Goal: Task Accomplishment & Management: Use online tool/utility

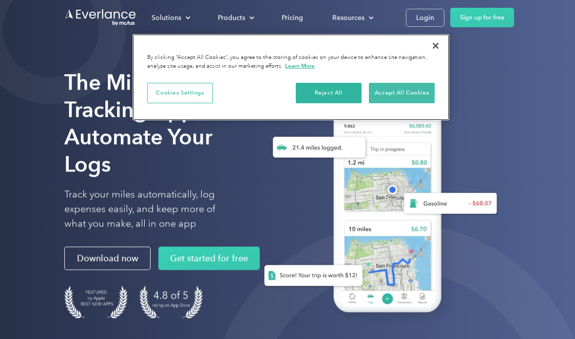
click at [403, 88] on button "Accept All Cookies" at bounding box center [402, 93] width 66 height 20
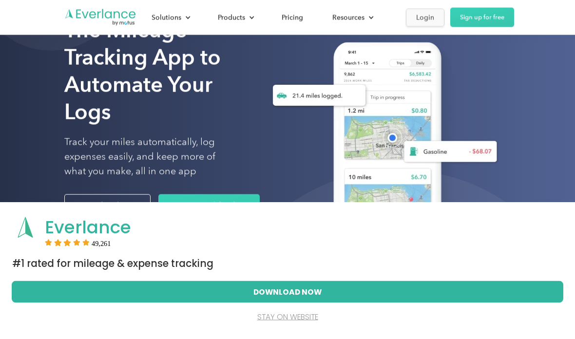
scroll to position [54, 0]
click at [418, 16] on div "Login" at bounding box center [425, 18] width 18 height 12
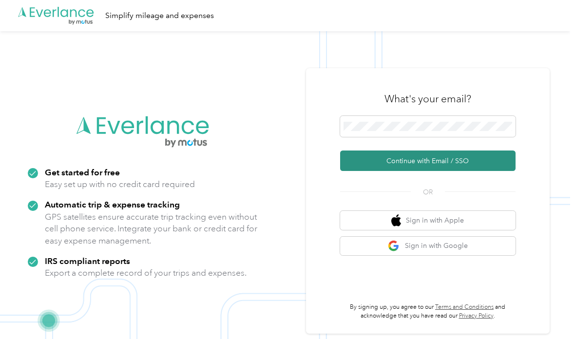
click at [422, 171] on button "Continue with Email / SSO" at bounding box center [428, 161] width 176 height 20
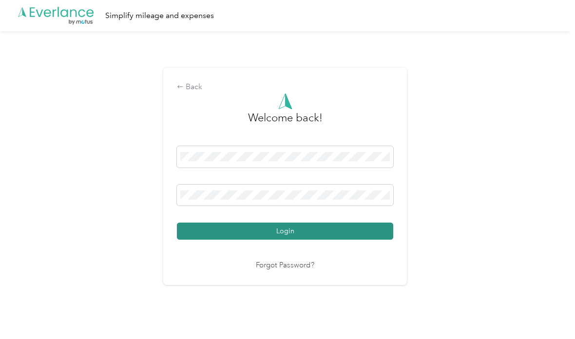
click at [296, 240] on button "Login" at bounding box center [285, 231] width 216 height 17
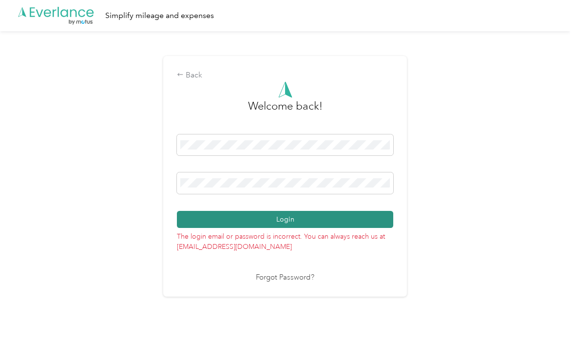
click at [295, 228] on button "Login" at bounding box center [285, 219] width 216 height 17
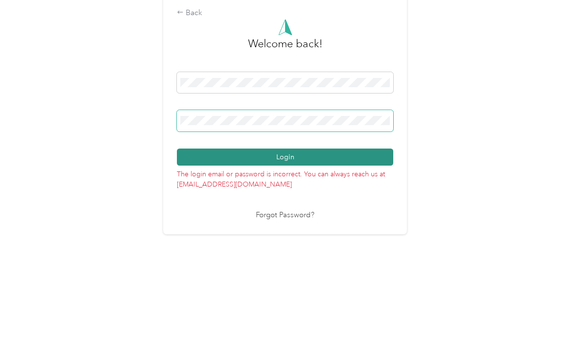
scroll to position [25, 0]
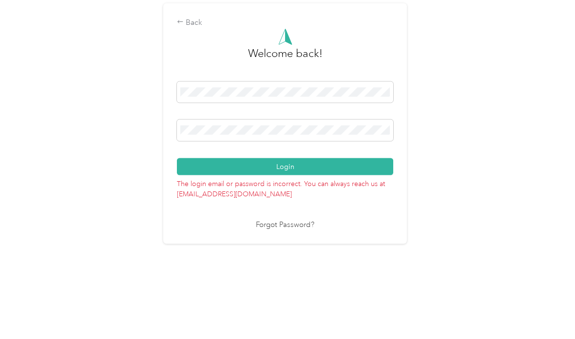
click at [287, 273] on link "Forgot Password?" at bounding box center [285, 278] width 59 height 11
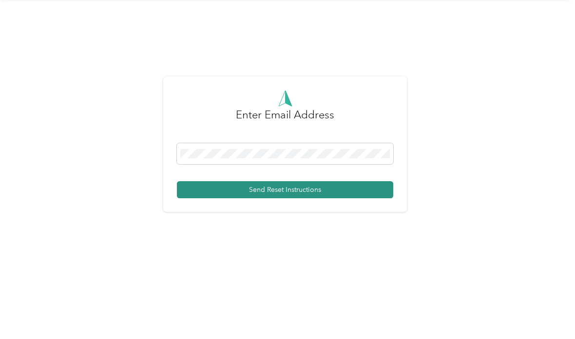
click at [294, 214] on button "Send Reset Instructions" at bounding box center [285, 222] width 216 height 17
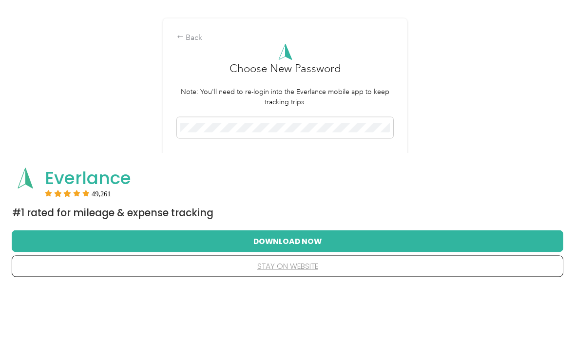
click at [297, 282] on button "Download Now" at bounding box center [287, 292] width 521 height 20
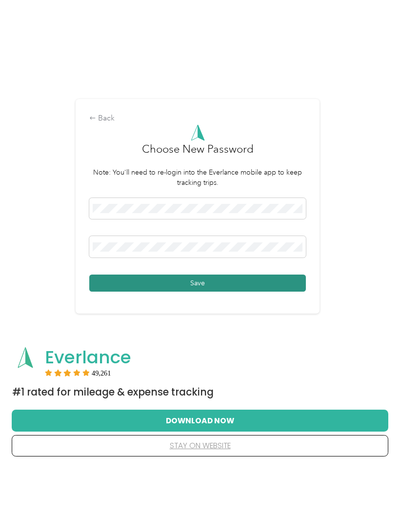
click at [196, 322] on button "Save" at bounding box center [197, 330] width 216 height 17
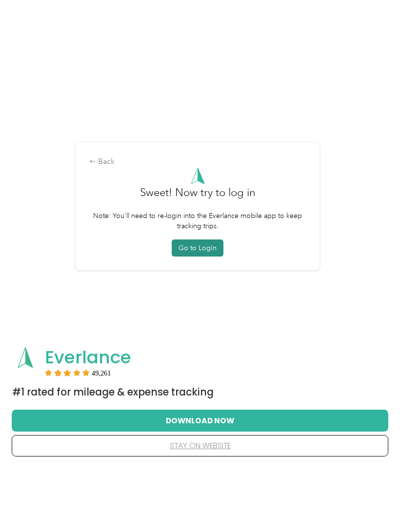
click at [195, 287] on button "Go to Login" at bounding box center [198, 295] width 52 height 17
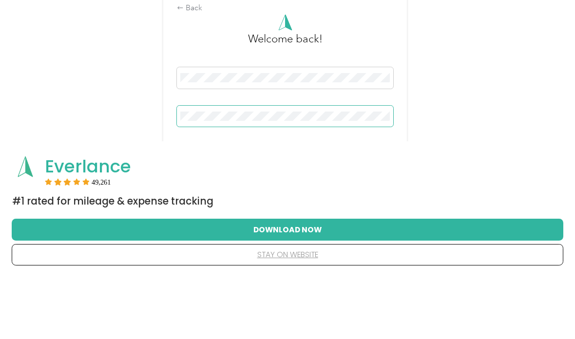
scroll to position [42, 0]
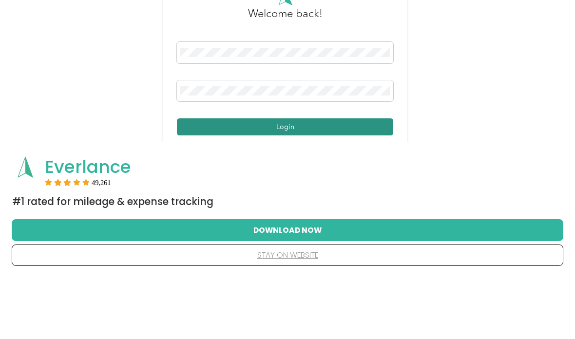
click at [296, 180] on button "Login" at bounding box center [285, 188] width 216 height 17
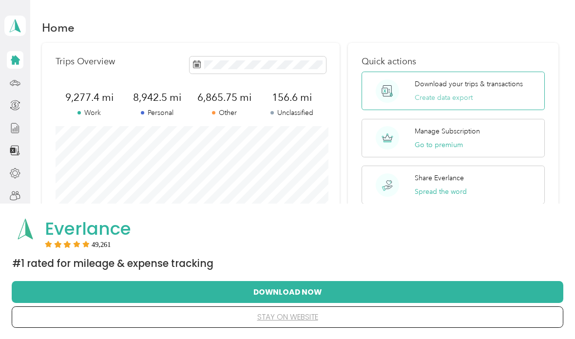
click at [450, 98] on button "Create data export" at bounding box center [444, 98] width 58 height 10
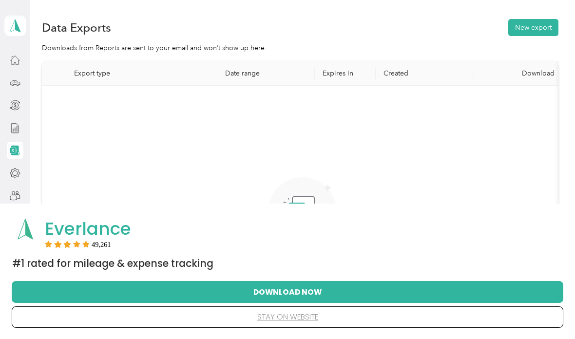
click at [253, 78] on th "Date range" at bounding box center [266, 73] width 98 height 24
click at [244, 75] on th "Date range" at bounding box center [266, 73] width 98 height 24
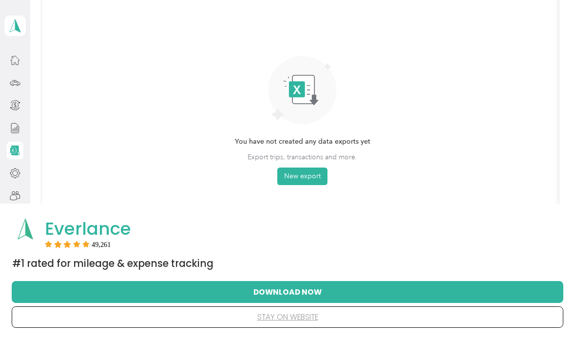
scroll to position [120, 0]
click at [308, 176] on button "New export" at bounding box center [302, 178] width 50 height 18
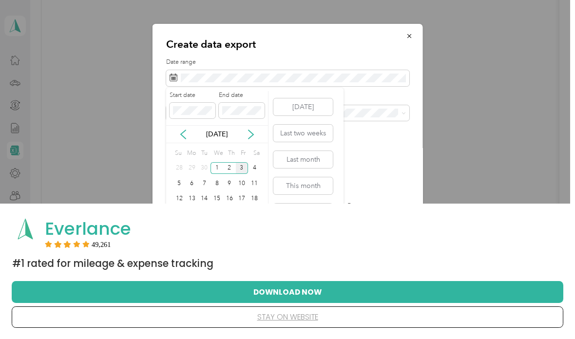
click at [187, 128] on div "Oct 2025" at bounding box center [217, 134] width 102 height 18
click at [181, 137] on icon at bounding box center [183, 135] width 10 height 10
click at [182, 135] on icon at bounding box center [183, 134] width 5 height 9
click at [186, 137] on icon at bounding box center [183, 135] width 10 height 10
click at [180, 141] on div "Jul 2025" at bounding box center [217, 134] width 102 height 18
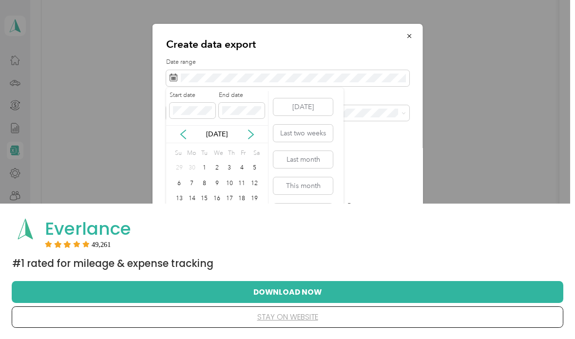
scroll to position [19, 0]
click at [313, 236] on button "Last year" at bounding box center [302, 238] width 59 height 17
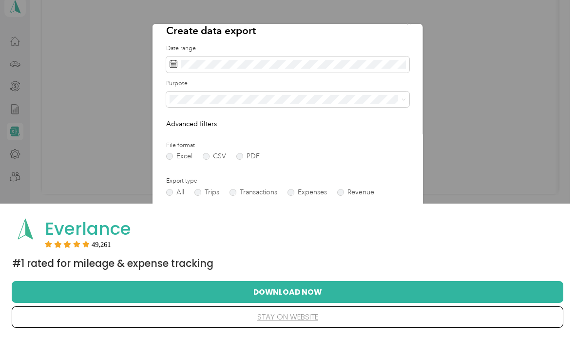
scroll to position [21, 0]
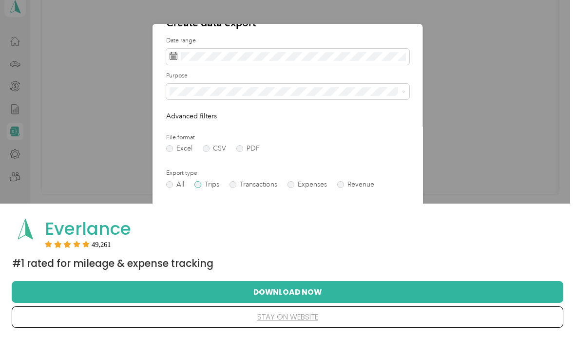
click at [202, 187] on label "Trips" at bounding box center [207, 184] width 25 height 7
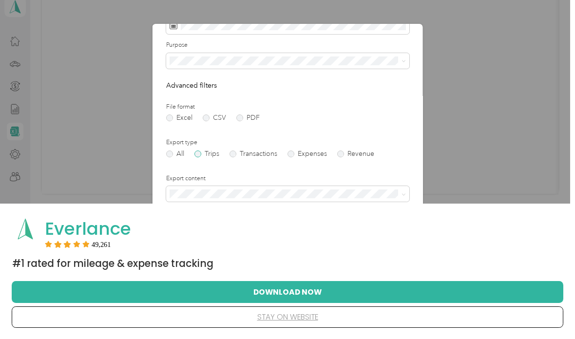
scroll to position [51, 0]
click at [220, 211] on div "Summary only" at bounding box center [288, 212] width 230 height 10
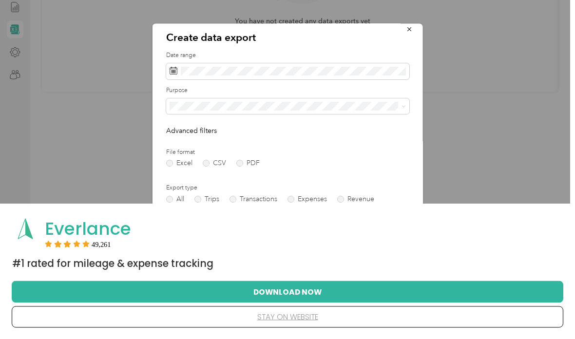
scroll to position [125, 0]
click at [293, 328] on button "stay on website" at bounding box center [287, 317] width 521 height 20
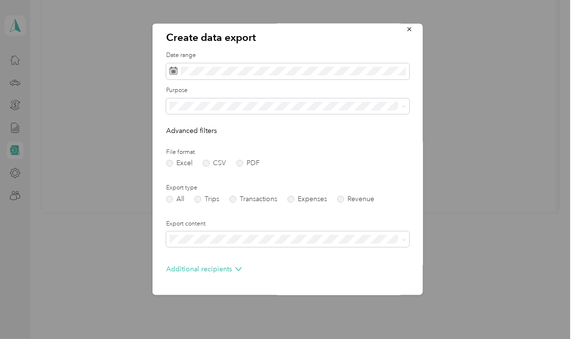
scroll to position [39, 0]
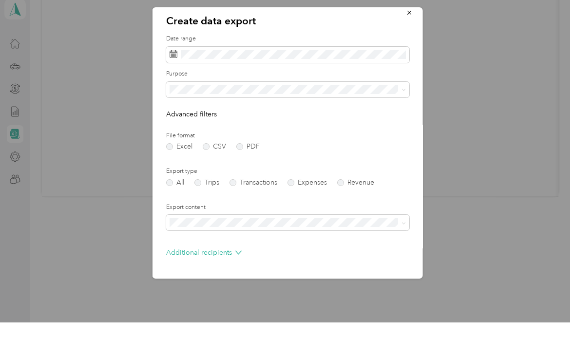
click at [376, 297] on button "Generate export" at bounding box center [377, 305] width 65 height 17
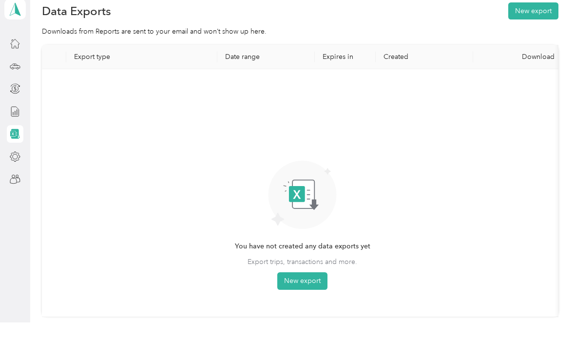
scroll to position [0, 0]
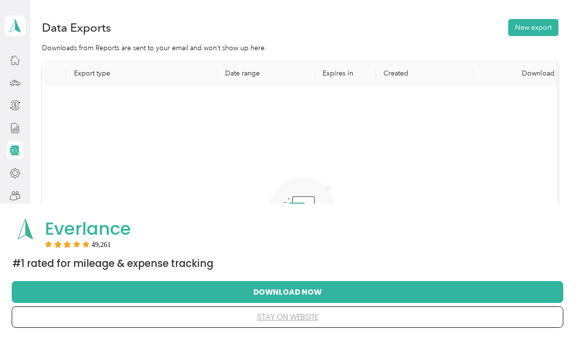
scroll to position [116, 0]
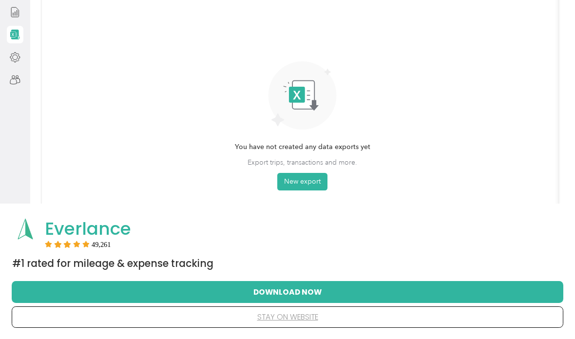
click at [295, 320] on button "stay on website" at bounding box center [287, 317] width 521 height 20
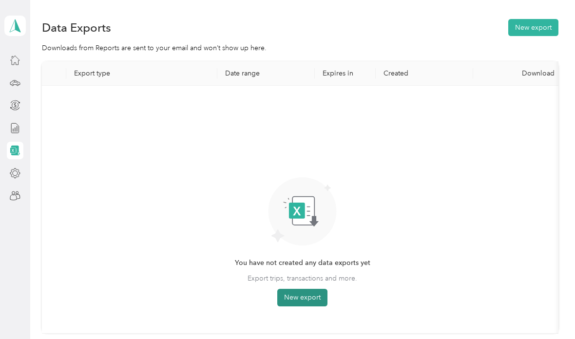
click at [309, 289] on button "New export" at bounding box center [302, 298] width 50 height 18
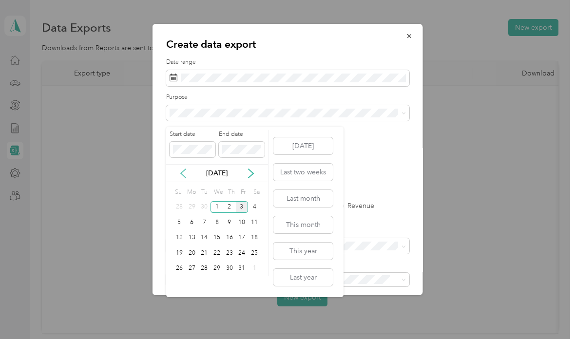
click at [178, 169] on icon at bounding box center [183, 174] width 10 height 10
click at [183, 169] on icon at bounding box center [183, 173] width 5 height 9
click at [250, 169] on icon at bounding box center [251, 174] width 10 height 10
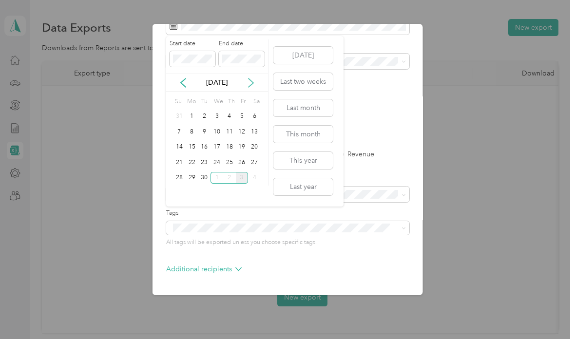
scroll to position [51, 0]
click at [385, 304] on button "Generate export" at bounding box center [377, 305] width 65 height 17
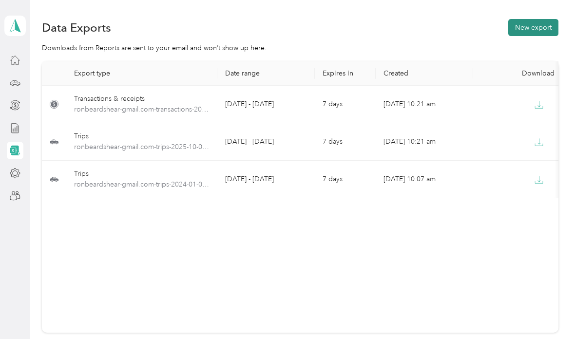
click at [547, 31] on button "New export" at bounding box center [533, 27] width 50 height 17
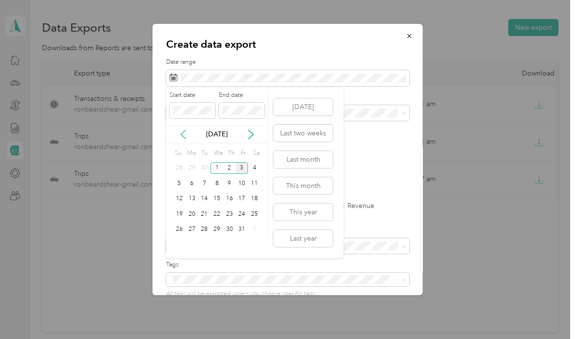
click at [185, 130] on icon at bounding box center [183, 135] width 10 height 10
click at [190, 170] on div "1" at bounding box center [192, 168] width 13 height 12
click at [208, 231] on div "30" at bounding box center [204, 230] width 13 height 12
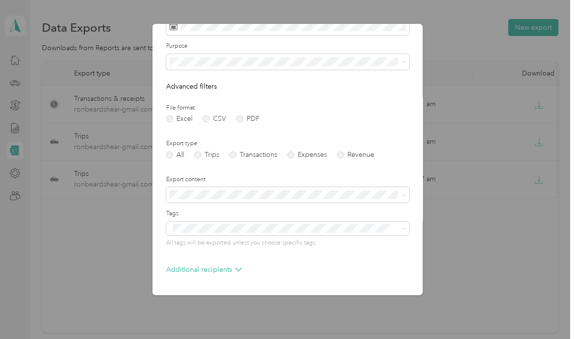
click at [386, 304] on button "Generate export" at bounding box center [377, 305] width 65 height 17
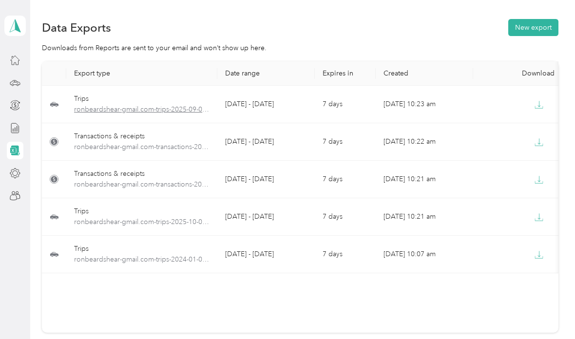
click at [161, 108] on span "ronbeardshear-gmail.com-trips-2025-09-01-2025-09-30.xlsx" at bounding box center [142, 109] width 136 height 11
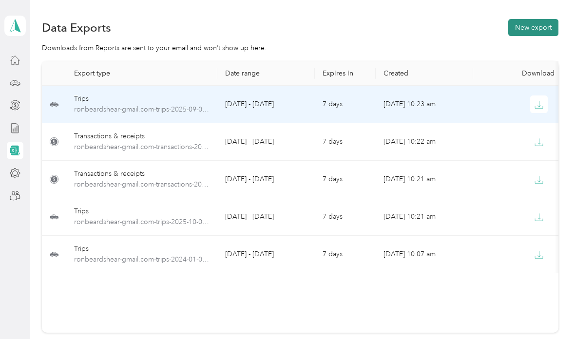
click at [535, 27] on button "New export" at bounding box center [533, 27] width 50 height 17
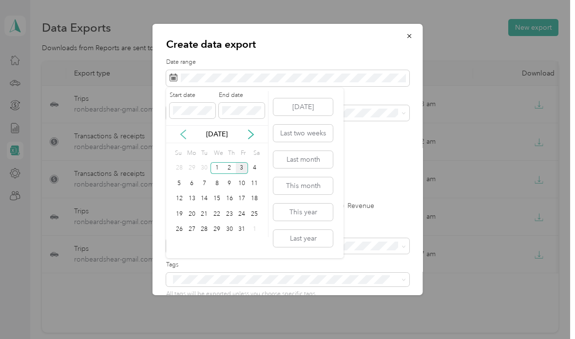
click at [183, 130] on icon at bounding box center [183, 135] width 10 height 10
click at [191, 163] on div "1" at bounding box center [192, 168] width 13 height 12
click at [209, 229] on div "30" at bounding box center [204, 230] width 13 height 12
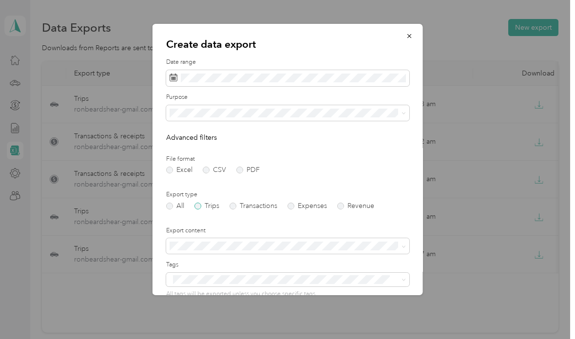
click at [206, 203] on label "Trips" at bounding box center [207, 206] width 25 height 7
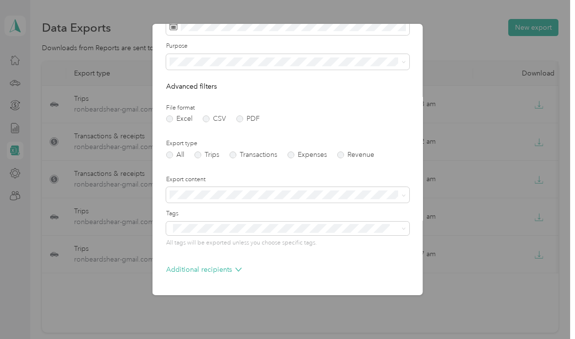
click at [381, 301] on button "Generate export" at bounding box center [377, 305] width 65 height 17
